Goal: Task Accomplishment & Management: Complete application form

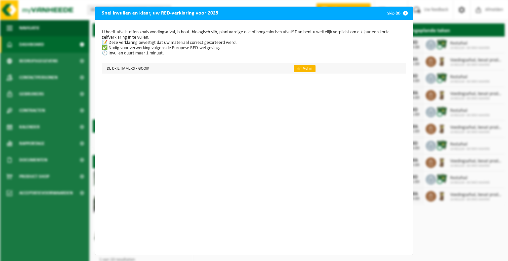
click at [296, 66] on link "👉 Vul in" at bounding box center [304, 68] width 22 height 7
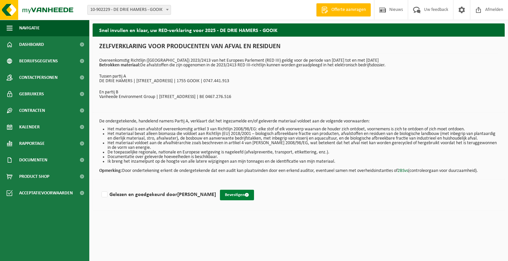
click at [250, 201] on button "Bevestigen" at bounding box center [237, 195] width 34 height 11
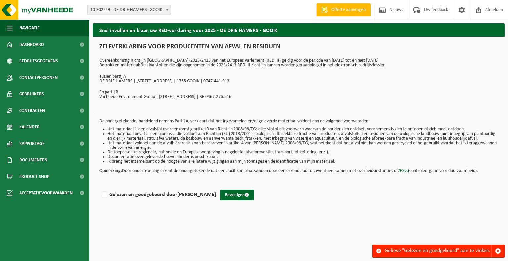
click at [250, 201] on button "Bevestigen" at bounding box center [237, 195] width 34 height 11
click at [107, 199] on label "Gelezen en goedgekeurd door GEERT SLACHMUYLDER" at bounding box center [158, 195] width 116 height 10
click at [216, 187] on input "Gelezen en goedgekeurd door GEERT SLACHMUYLDER" at bounding box center [216, 186] width 0 height 0
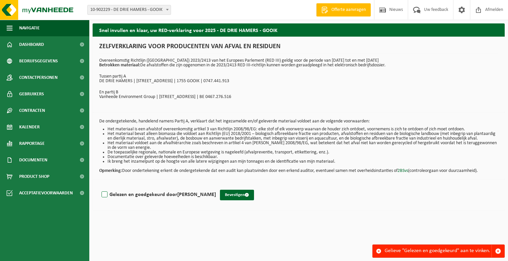
checkbox input "true"
click at [246, 201] on button "Bevestigen" at bounding box center [237, 195] width 34 height 11
